Goal: Find specific page/section: Find specific page/section

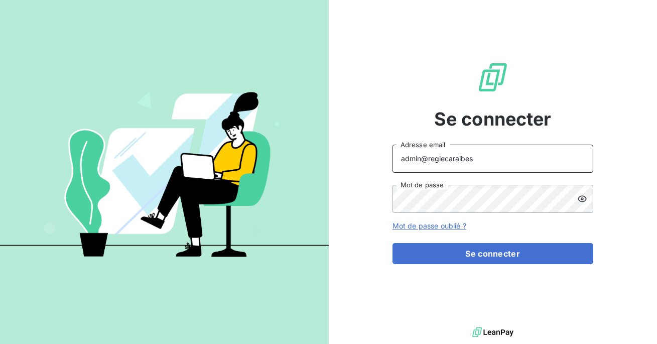
click at [486, 156] on input "admin@regiecaraibes" at bounding box center [493, 159] width 201 height 28
type input "admin@groupebrochard"
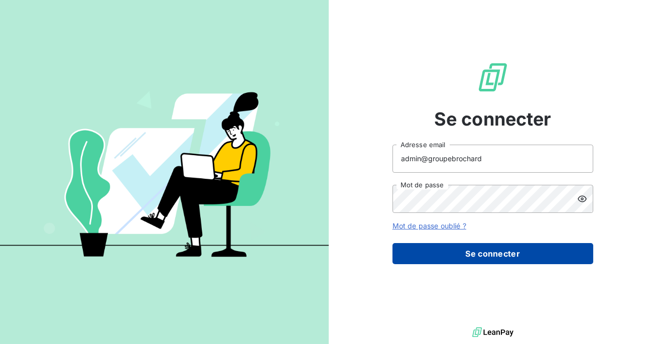
click at [479, 251] on button "Se connecter" at bounding box center [493, 253] width 201 height 21
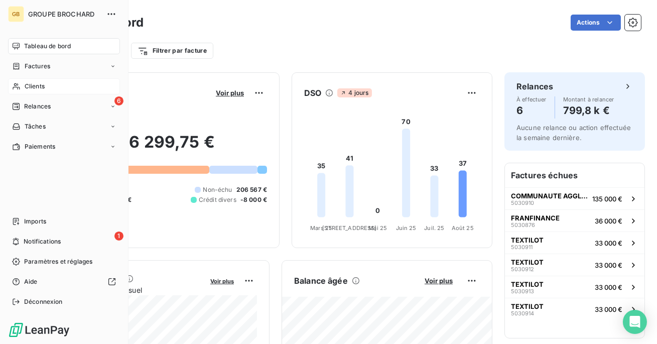
click at [26, 83] on span "Clients" at bounding box center [35, 86] width 20 height 9
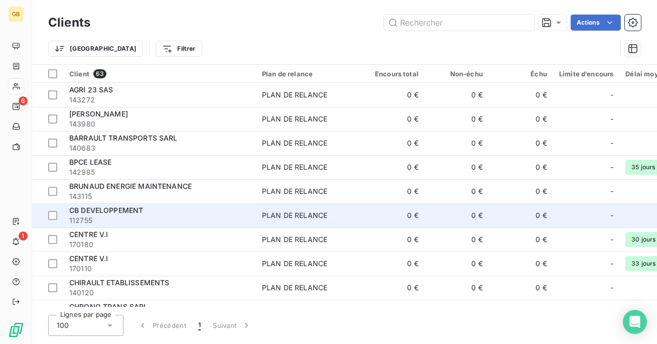
click at [236, 226] on td "CB DEVELOPPEMENT 112755" at bounding box center [159, 215] width 193 height 24
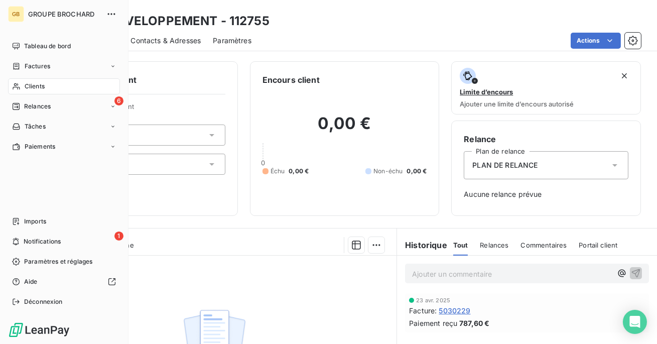
click at [10, 89] on div "Clients" at bounding box center [64, 86] width 112 height 16
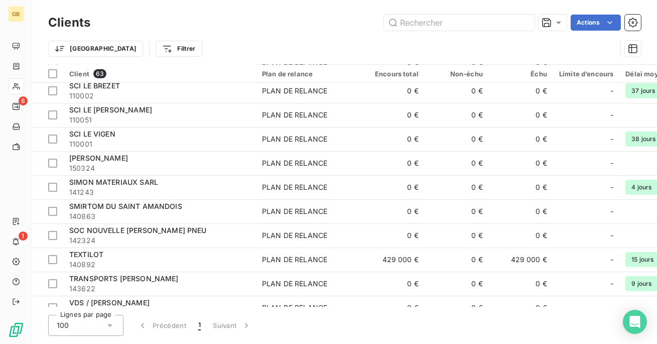
scroll to position [1298, 0]
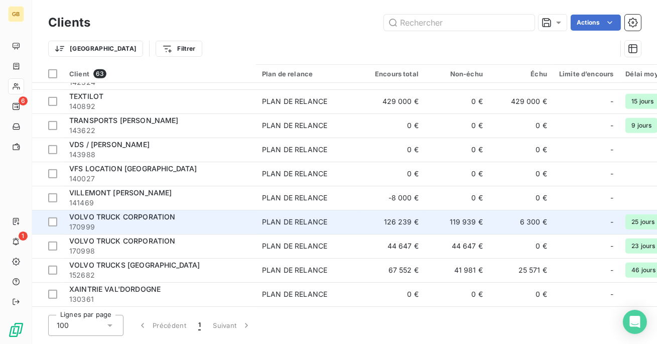
click at [224, 229] on td "VOLVO TRUCK CORPORATION 170999" at bounding box center [159, 222] width 193 height 24
